Goal: Task Accomplishment & Management: Manage account settings

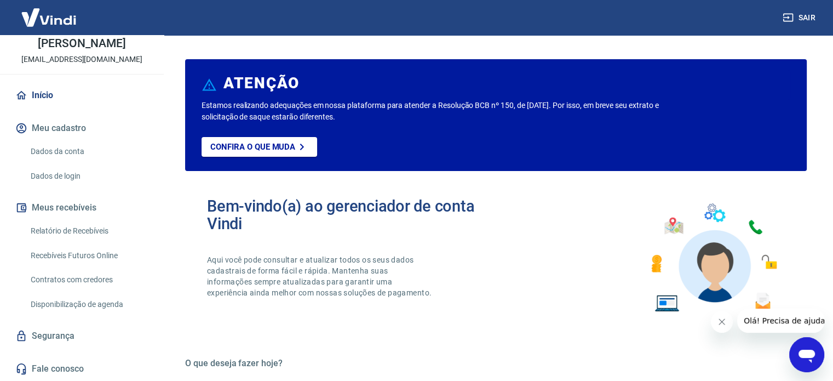
scroll to position [66, 0]
click at [70, 238] on link "Relatório de Recebíveis" at bounding box center [88, 231] width 124 height 22
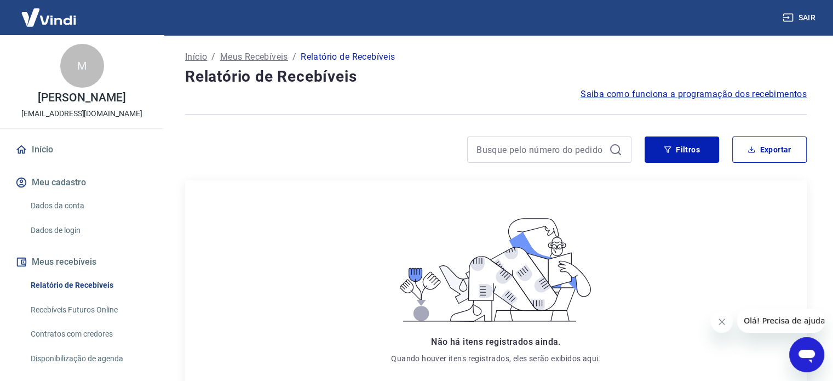
drag, startPoint x: 68, startPoint y: 149, endPoint x: 69, endPoint y: 157, distance: 7.2
click at [69, 151] on div "M Marcos Roberto Cardoso Costa mrcccosta7@gmail.com Início Meu cadastro Dados d…" at bounding box center [82, 235] width 164 height 400
click at [73, 155] on link "Início" at bounding box center [81, 149] width 137 height 24
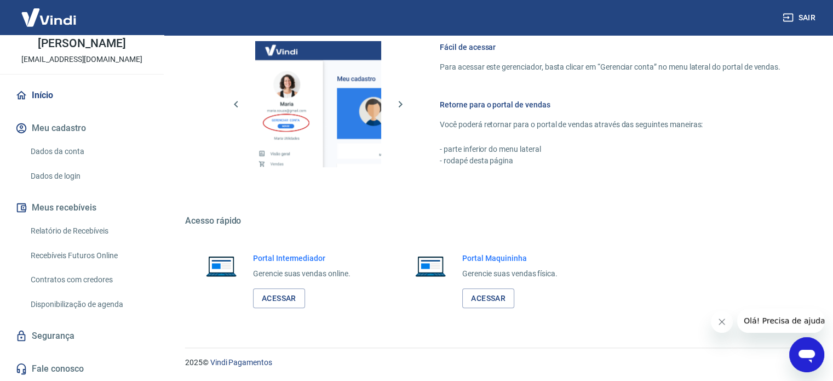
scroll to position [66, 0]
click at [56, 325] on link "Segurança" at bounding box center [81, 336] width 137 height 24
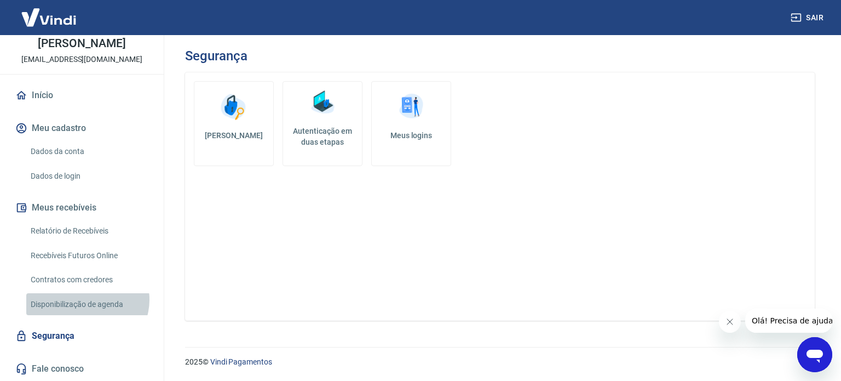
click at [87, 300] on link "Disponibilização de agenda" at bounding box center [88, 304] width 124 height 22
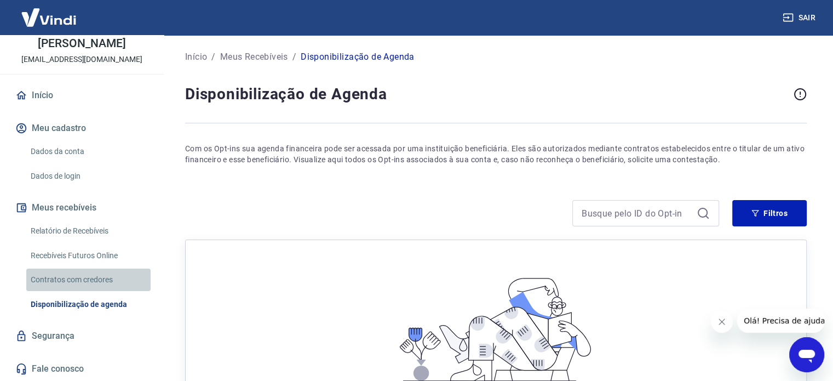
click at [95, 276] on link "Contratos com credores" at bounding box center [88, 279] width 124 height 22
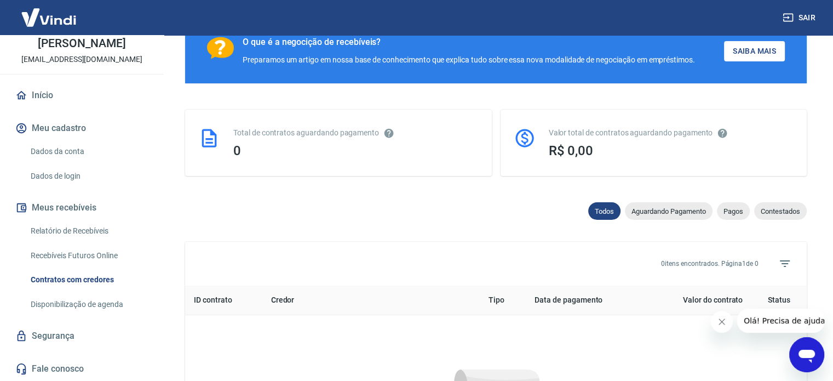
scroll to position [164, 0]
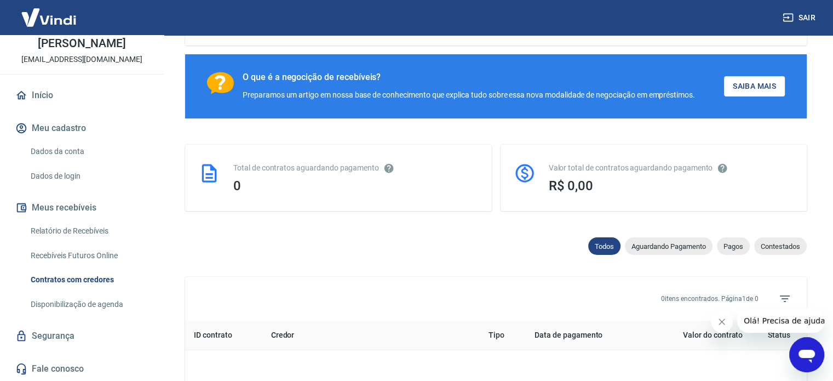
click at [101, 254] on link "Recebíveis Futuros Online" at bounding box center [88, 255] width 124 height 22
click at [82, 230] on link "Relatório de Recebíveis" at bounding box center [88, 231] width 124 height 22
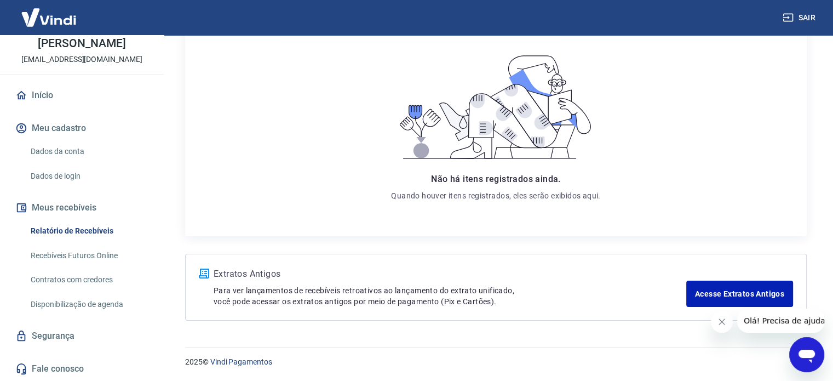
click at [114, 188] on div "Início Meu cadastro Dados da conta Dados de login Meus recebíveis Relatório de …" at bounding box center [82, 231] width 164 height 297
click at [77, 166] on link "Dados de login" at bounding box center [88, 176] width 124 height 22
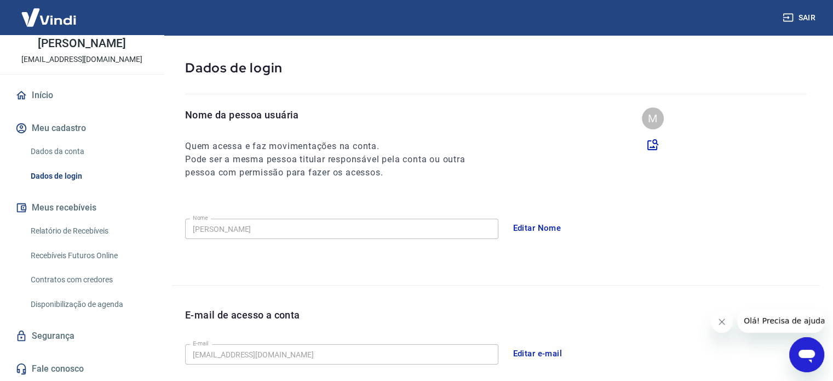
scroll to position [320, 0]
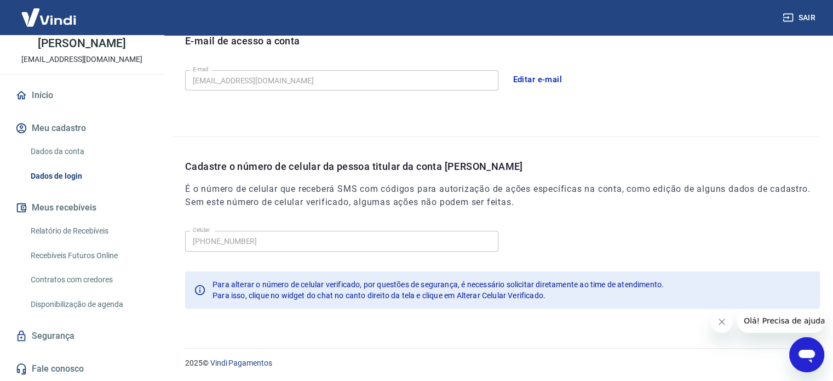
click at [87, 337] on link "Segurança" at bounding box center [81, 336] width 137 height 24
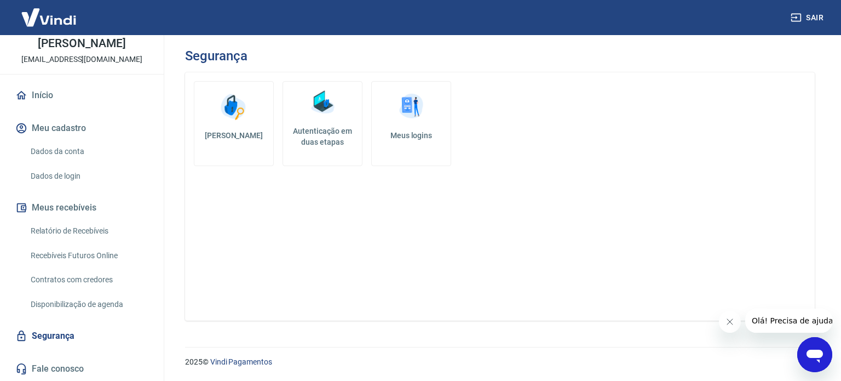
click at [64, 100] on link "Início" at bounding box center [81, 95] width 137 height 24
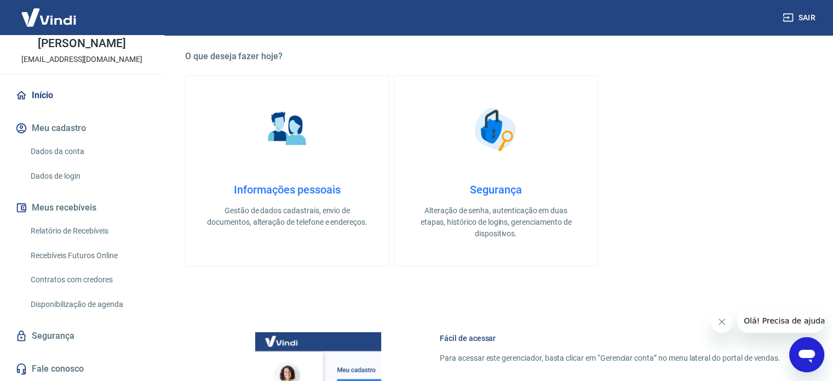
scroll to position [329, 0]
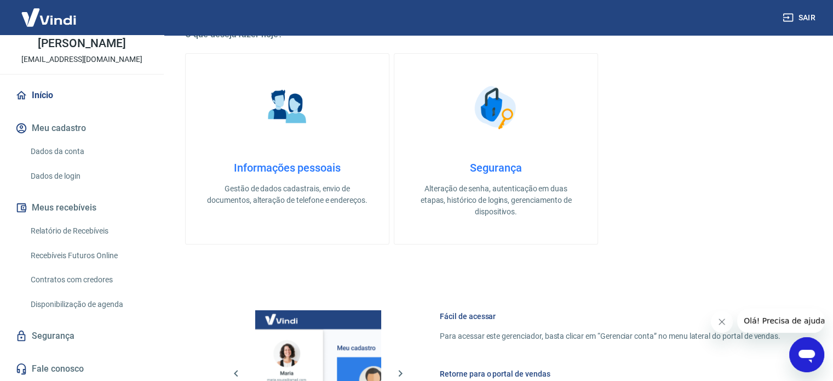
click at [287, 175] on div "Informações pessoais Gestão de dados cadastrais, envio de documentos, alteração…" at bounding box center [287, 183] width 168 height 45
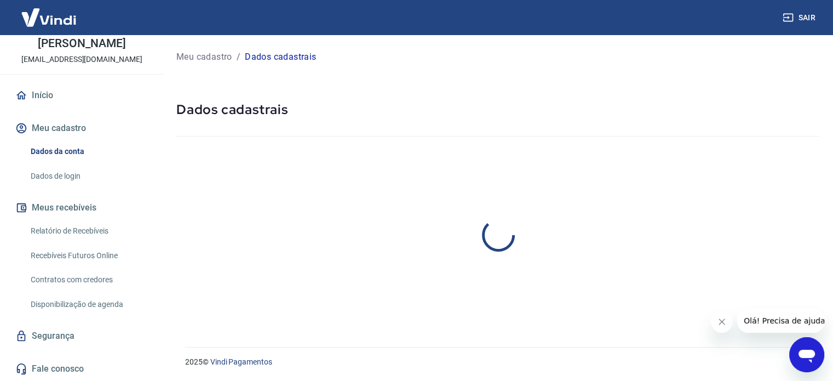
select select "SP"
select select "business"
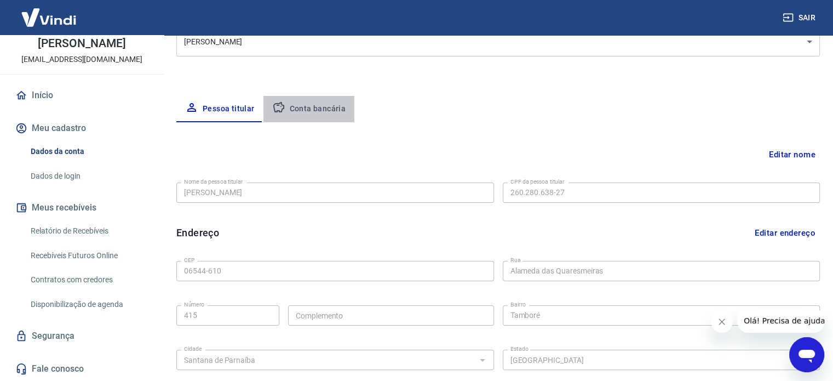
click at [324, 105] on button "Conta bancária" at bounding box center [308, 109] width 91 height 26
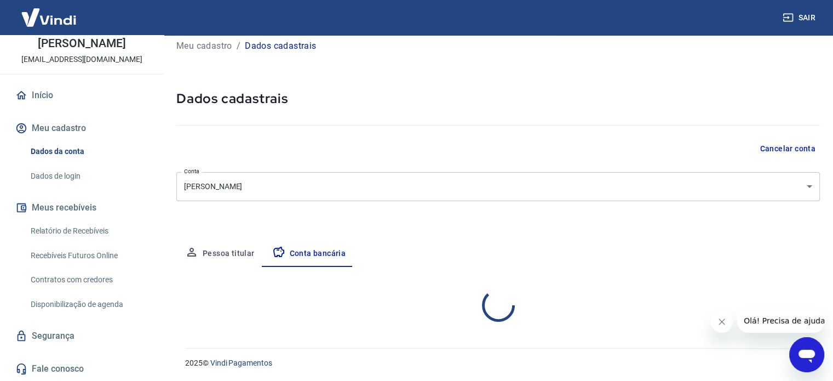
scroll to position [118, 0]
select select "1"
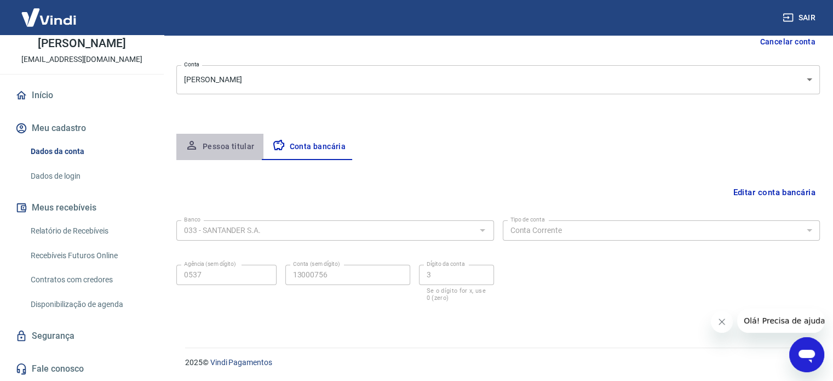
click at [223, 143] on button "Pessoa titular" at bounding box center [219, 147] width 87 height 26
select select "SP"
select select "business"
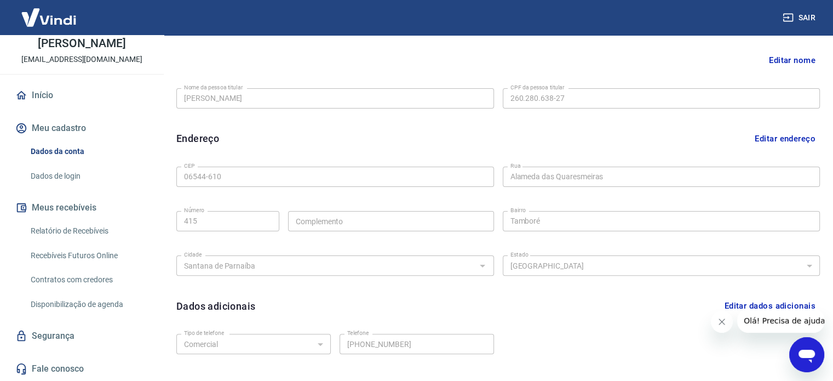
scroll to position [320, 0]
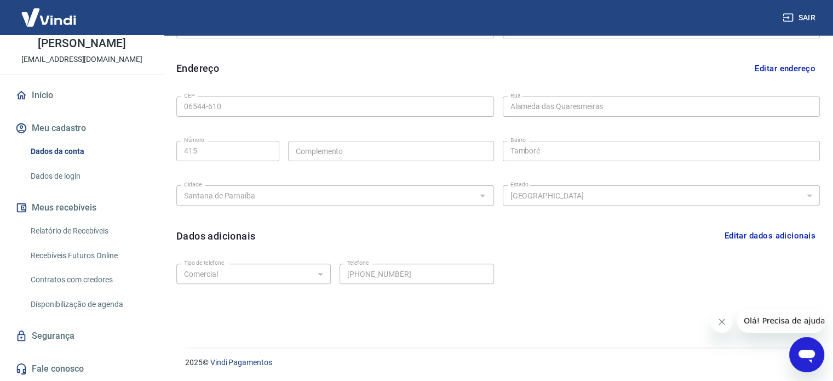
click at [763, 251] on div "Editar nome Nome da pessoa titular Marcos Roberto Cardoso Costa Nome da pessoa …" at bounding box center [497, 140] width 643 height 364
click at [753, 233] on button "Editar dados adicionais" at bounding box center [770, 235] width 100 height 21
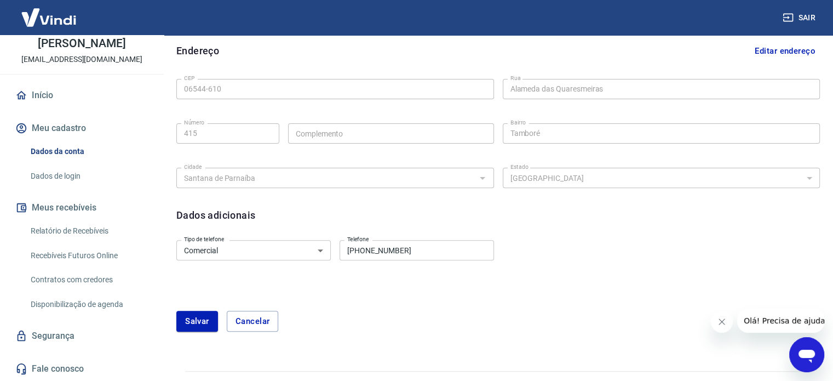
scroll to position [361, 0]
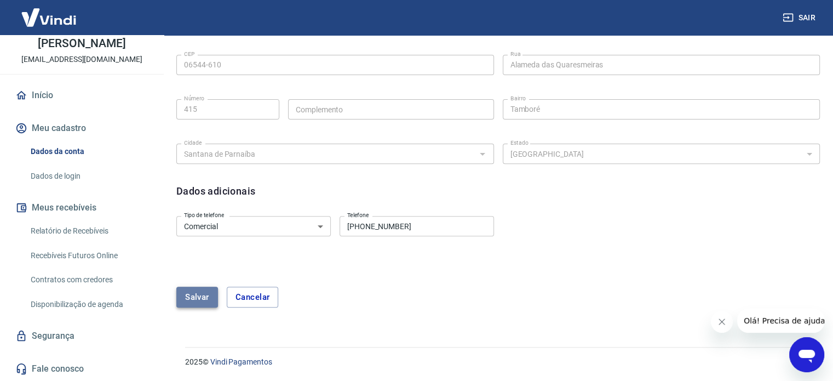
click at [188, 295] on button "Salvar" at bounding box center [197, 296] width 42 height 21
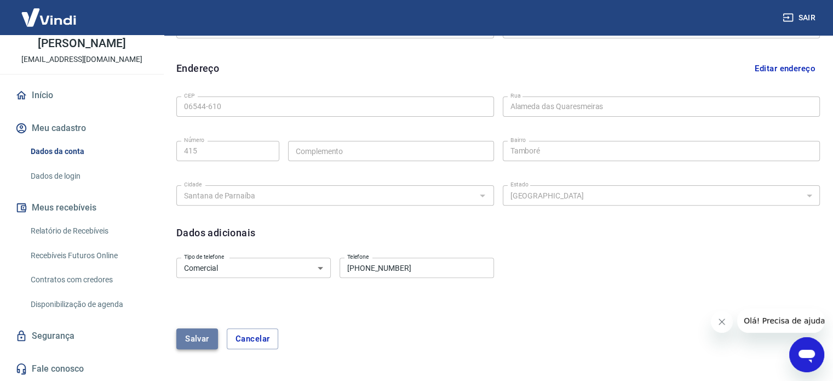
select select "business"
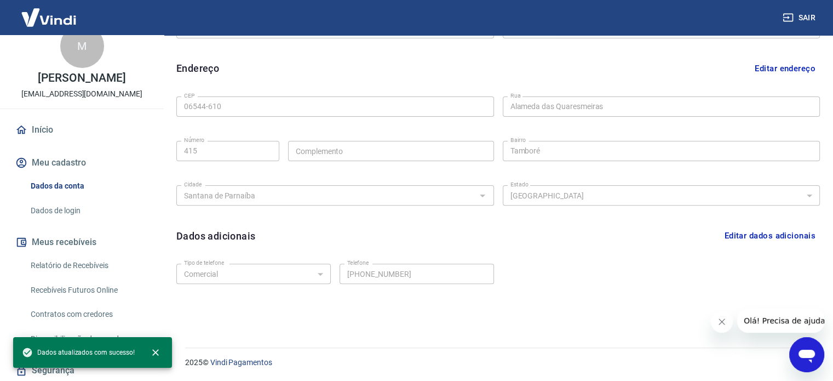
scroll to position [66, 0]
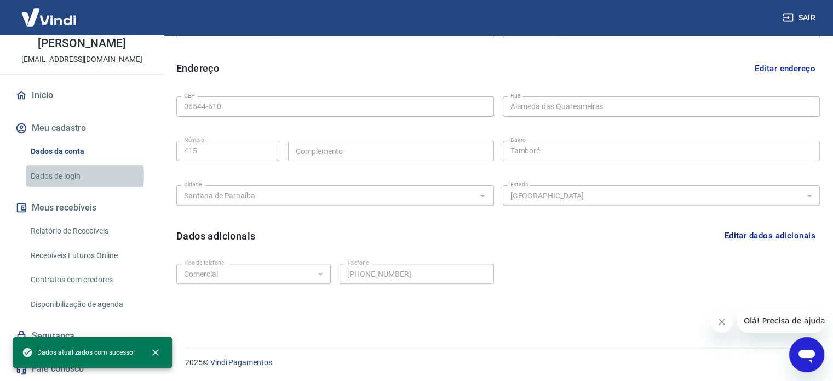
click at [80, 176] on link "Dados de login" at bounding box center [88, 176] width 124 height 22
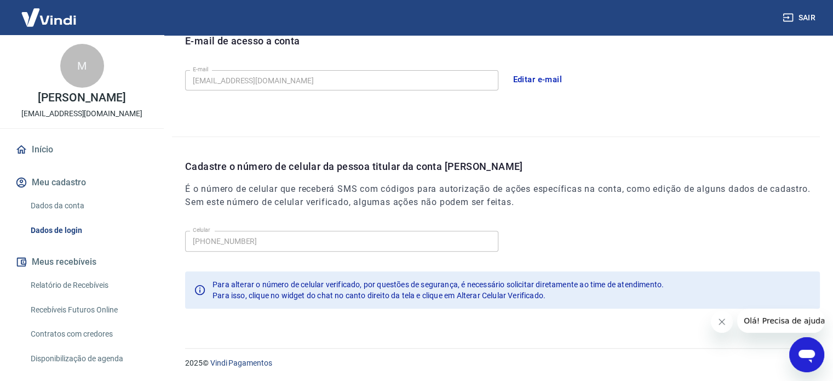
click at [41, 162] on link "Início" at bounding box center [81, 149] width 137 height 24
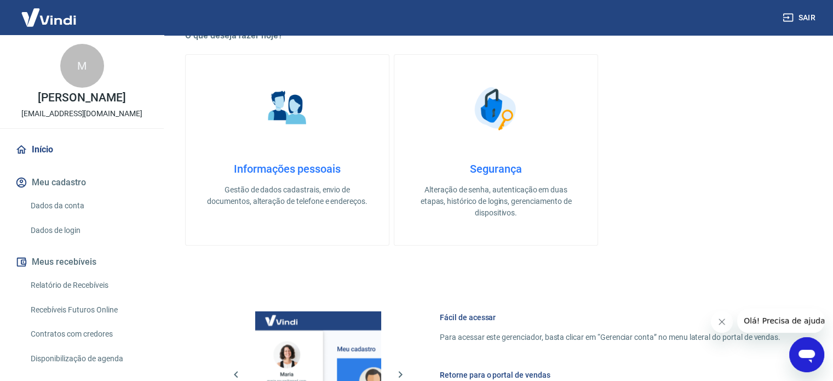
scroll to position [324, 0]
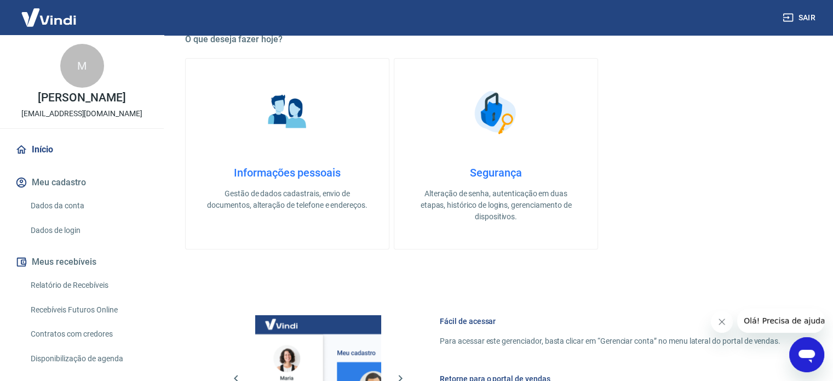
click at [418, 170] on h4 "Segurança" at bounding box center [496, 172] width 168 height 13
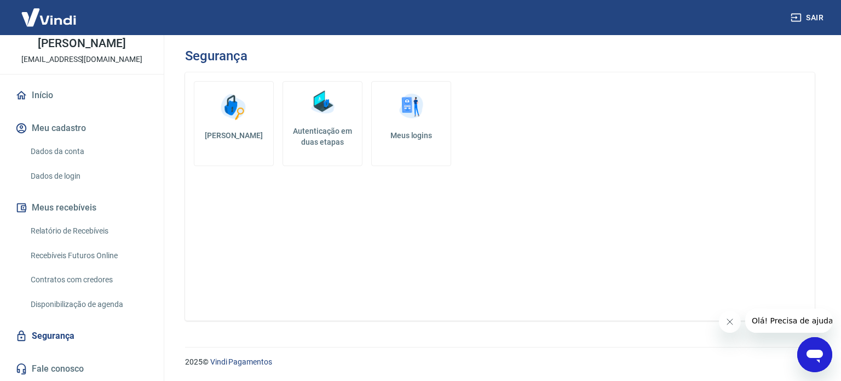
scroll to position [11, 0]
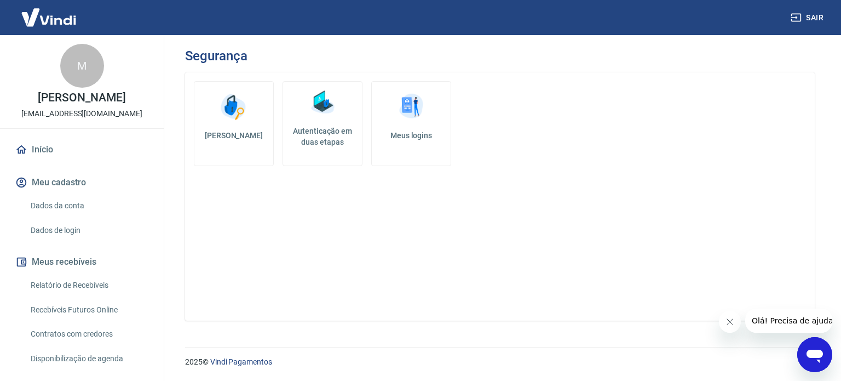
click at [69, 162] on link "Início" at bounding box center [81, 149] width 137 height 24
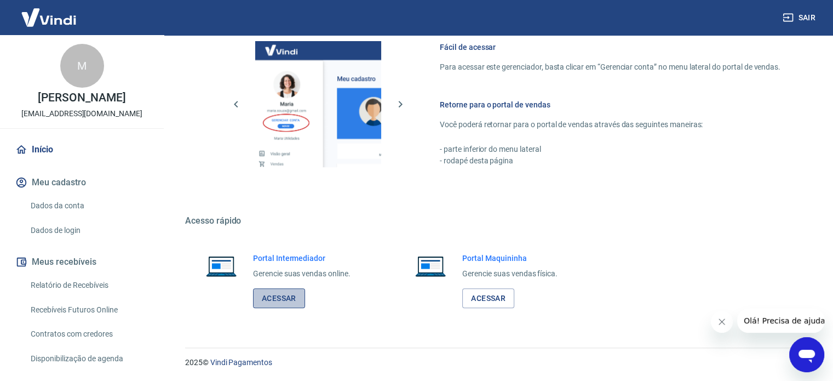
click at [286, 293] on link "Acessar" at bounding box center [279, 298] width 52 height 20
